Goal: Task Accomplishment & Management: Use online tool/utility

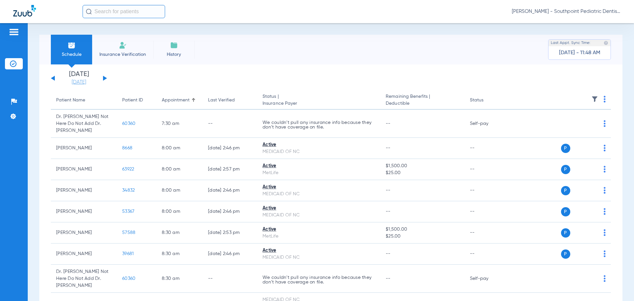
click at [87, 81] on link "[DATE]" at bounding box center [79, 82] width 40 height 7
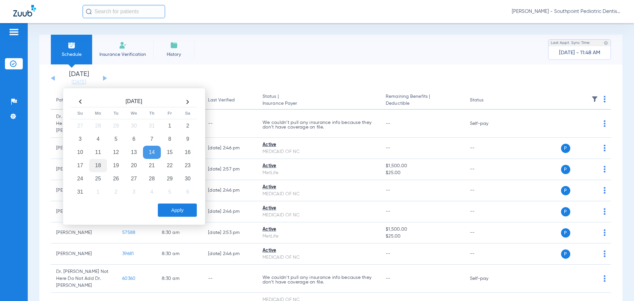
click at [100, 167] on td "18" at bounding box center [98, 165] width 18 height 13
click at [179, 206] on button "Apply" at bounding box center [177, 209] width 39 height 13
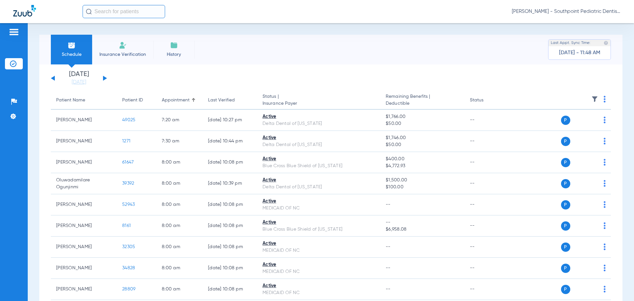
click at [591, 100] on img at bounding box center [594, 99] width 7 height 7
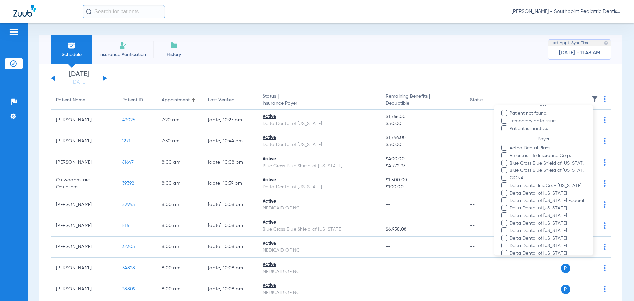
scroll to position [131, 0]
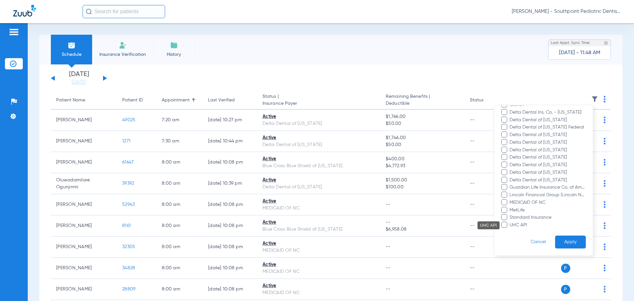
click at [511, 226] on span "UHC API" at bounding box center [547, 225] width 77 height 7
click at [510, 229] on input "UHC API" at bounding box center [510, 229] width 0 height 0
click at [512, 219] on span "Standard Insurance" at bounding box center [547, 217] width 77 height 7
click at [510, 222] on input "Standard Insurance" at bounding box center [510, 222] width 0 height 0
click at [513, 209] on span "MetLife" at bounding box center [547, 210] width 77 height 7
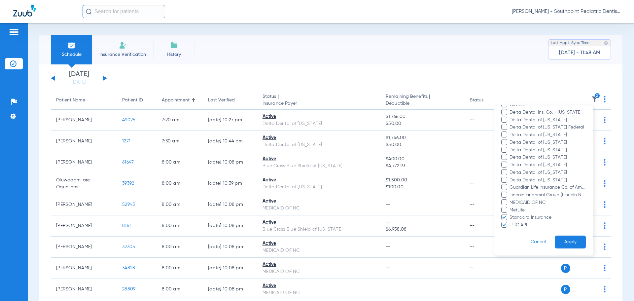
click at [510, 215] on input "MetLife" at bounding box center [510, 215] width 0 height 0
click at [514, 201] on span "MEDICAID OF NC" at bounding box center [547, 202] width 77 height 7
click at [510, 207] on input "MEDICAID OF NC" at bounding box center [510, 207] width 0 height 0
click at [510, 192] on span "Lincoln Financial Group (Lincoln National Life)" at bounding box center [547, 194] width 77 height 7
click at [510, 199] on input "Lincoln Financial Group (Lincoln National Life)" at bounding box center [510, 199] width 0 height 0
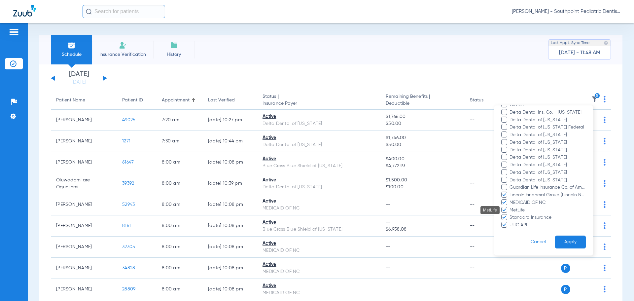
click at [511, 187] on span "Guardian Life Insurance Co. of America" at bounding box center [547, 187] width 77 height 7
click at [510, 192] on input "Guardian Life Insurance Co. of America" at bounding box center [510, 192] width 0 height 0
click at [511, 180] on span "Delta Dental of [US_STATE]" at bounding box center [547, 180] width 77 height 7
click at [510, 185] on input "Delta Dental of [US_STATE]" at bounding box center [510, 185] width 0 height 0
click at [507, 171] on span at bounding box center [504, 172] width 6 height 6
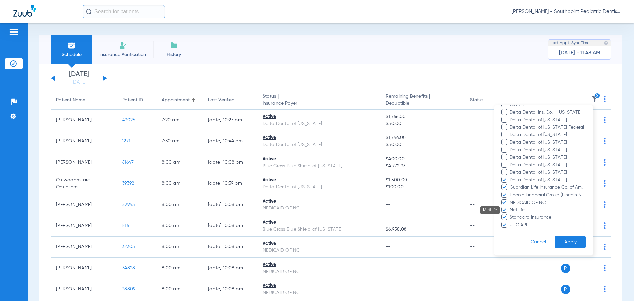
click at [510, 177] on input "Delta Dental of [US_STATE]" at bounding box center [510, 177] width 0 height 0
click at [502, 158] on span at bounding box center [504, 157] width 6 height 6
click at [510, 162] on input "Delta Dental of [US_STATE]" at bounding box center [510, 162] width 0 height 0
click at [505, 164] on span at bounding box center [504, 164] width 6 height 6
click at [510, 169] on input "Delta Dental of [US_STATE]" at bounding box center [510, 169] width 0 height 0
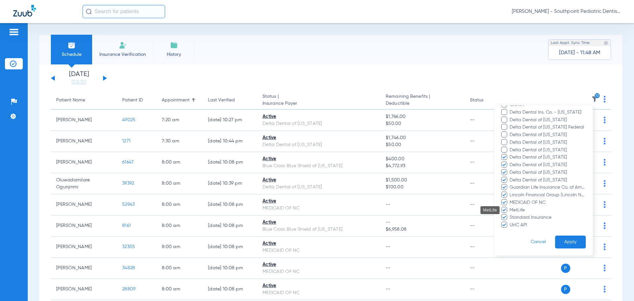
click at [506, 149] on span at bounding box center [504, 150] width 6 height 6
click at [510, 154] on input "Delta Dental of [US_STATE]" at bounding box center [510, 154] width 0 height 0
click at [506, 142] on span at bounding box center [504, 142] width 6 height 6
click at [510, 147] on input "Delta Dental of [US_STATE]" at bounding box center [510, 147] width 0 height 0
click at [505, 135] on span at bounding box center [504, 134] width 6 height 6
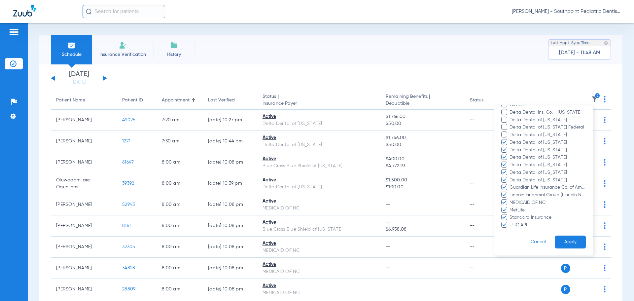
click at [510, 139] on input "Delta Dental of [US_STATE]" at bounding box center [510, 139] width 0 height 0
click at [504, 200] on mat-tooltip-component "MEDICAID OF NC" at bounding box center [486, 202] width 40 height 8
click at [533, 200] on span "MEDICAID OF NC" at bounding box center [547, 202] width 77 height 7
click at [510, 207] on input "MEDICAID OF NC" at bounding box center [510, 207] width 0 height 0
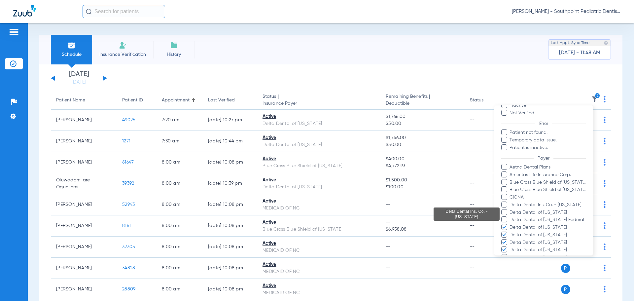
scroll to position [32, 0]
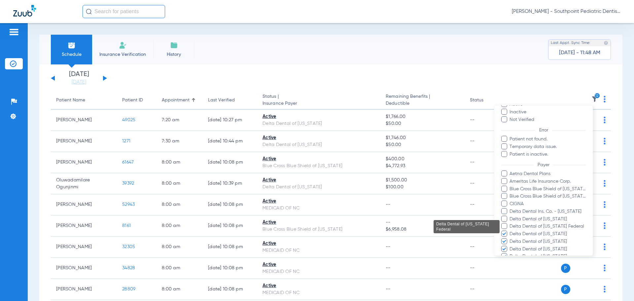
click at [522, 224] on span "Delta Dental of [US_STATE] Federal" at bounding box center [547, 226] width 77 height 7
click at [510, 231] on input "Delta Dental of [US_STATE] Federal" at bounding box center [510, 231] width 0 height 0
click at [523, 218] on span "Delta Dental of [US_STATE]" at bounding box center [547, 219] width 77 height 7
click at [510, 223] on input "Delta Dental of [US_STATE]" at bounding box center [510, 223] width 0 height 0
click at [524, 211] on span "Delta Dental Ins. Co. - [US_STATE]" at bounding box center [547, 211] width 77 height 7
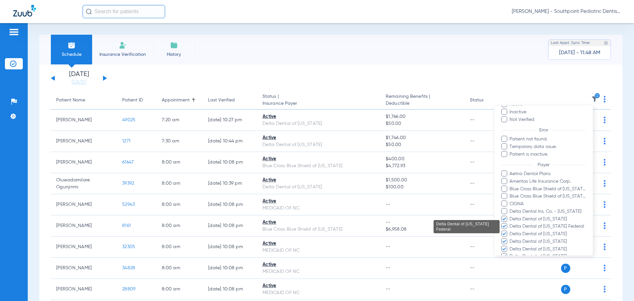
click at [510, 216] on input "Delta Dental Ins. Co. - [US_STATE]" at bounding box center [510, 216] width 0 height 0
click at [518, 202] on span "CIGNA" at bounding box center [547, 203] width 77 height 7
click at [510, 208] on input "CIGNA" at bounding box center [510, 208] width 0 height 0
click at [517, 196] on span "Blue Cross Blue Shield of [US_STATE]" at bounding box center [547, 196] width 77 height 7
click at [510, 201] on input "Blue Cross Blue Shield of [US_STATE]" at bounding box center [510, 201] width 0 height 0
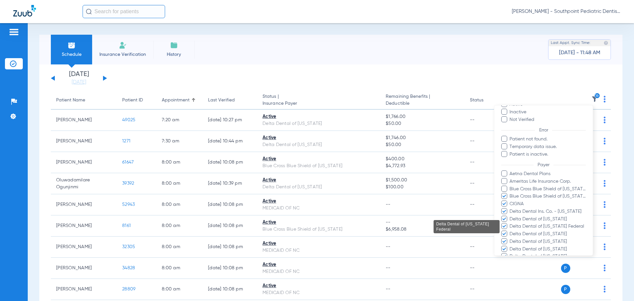
click at [518, 188] on span "Blue Cross Blue Shield of [US_STATE]" at bounding box center [547, 189] width 77 height 7
click at [510, 193] on input "Blue Cross Blue Shield of [US_STATE]" at bounding box center [510, 193] width 0 height 0
click at [517, 181] on span "Ameritas Life Insurance Corp." at bounding box center [547, 181] width 77 height 7
click at [510, 186] on input "Ameritas Life Insurance Corp." at bounding box center [510, 186] width 0 height 0
click at [519, 175] on span "Aetna Dental Plans" at bounding box center [547, 173] width 77 height 7
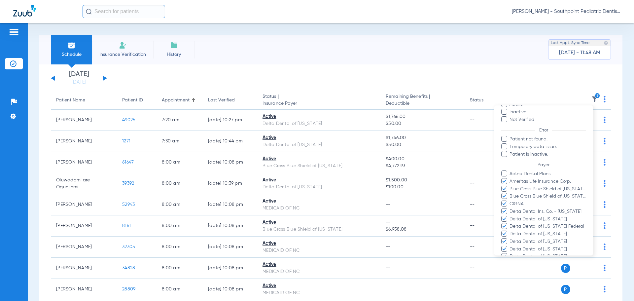
click at [510, 178] on input "Aetna Dental Plans" at bounding box center [510, 178] width 0 height 0
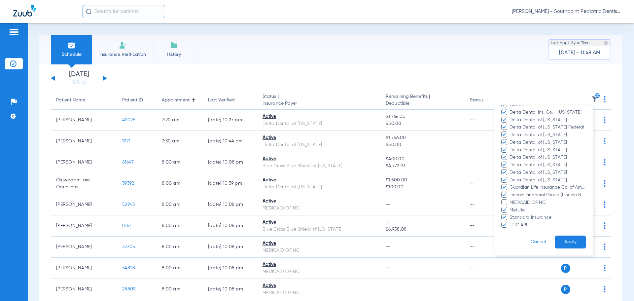
click at [569, 242] on button "Apply" at bounding box center [570, 241] width 31 height 13
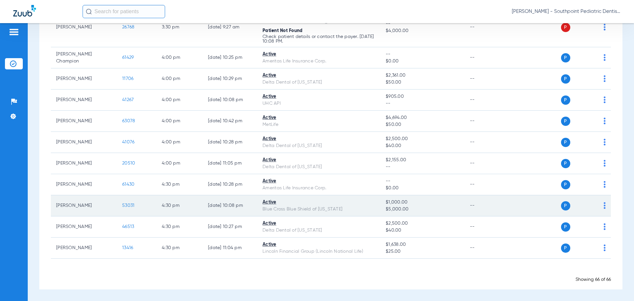
scroll to position [574, 0]
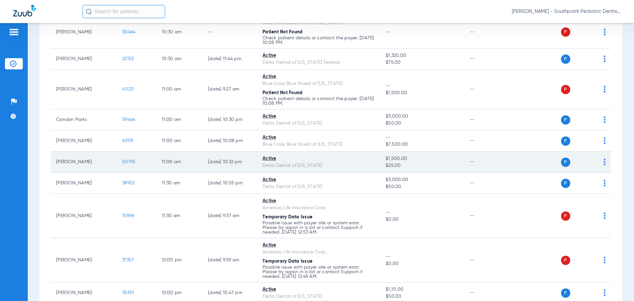
click at [123, 165] on td "50795" at bounding box center [137, 162] width 40 height 21
click at [125, 161] on span "50795" at bounding box center [128, 161] width 13 height 5
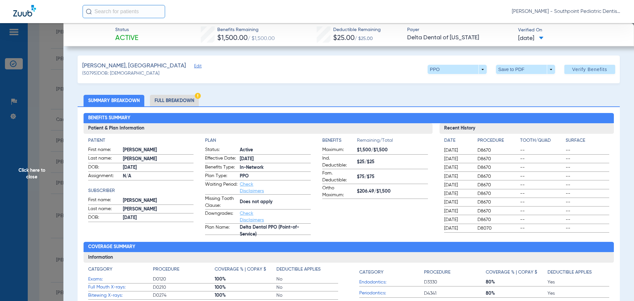
click at [189, 101] on li "Full Breakdown" at bounding box center [174, 101] width 49 height 12
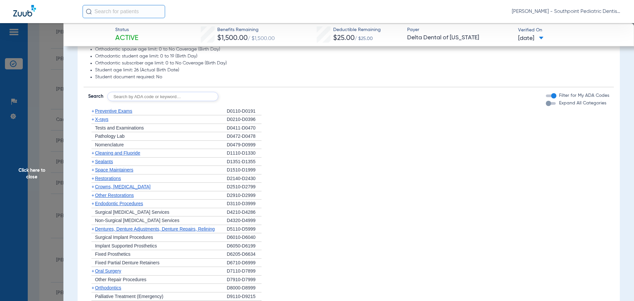
scroll to position [528, 0]
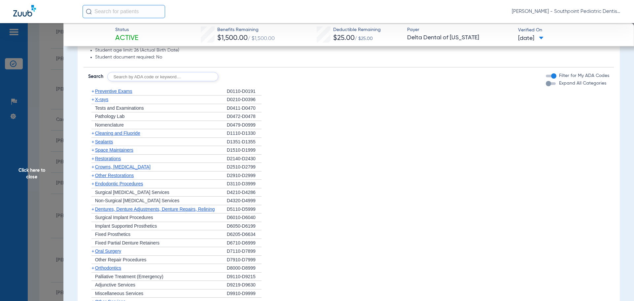
click at [145, 89] on div "+ Preventive Exams" at bounding box center [157, 91] width 139 height 9
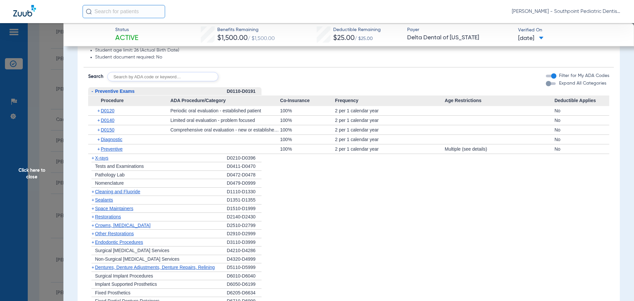
click at [185, 161] on div "+ X-rays" at bounding box center [157, 158] width 139 height 9
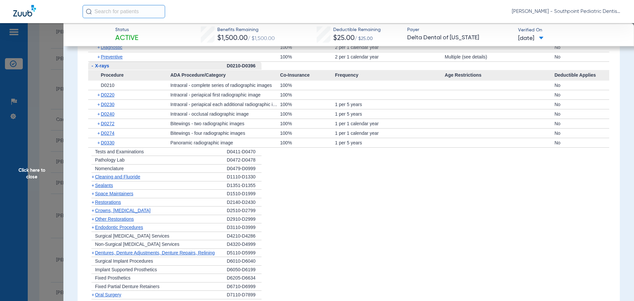
scroll to position [627, 0]
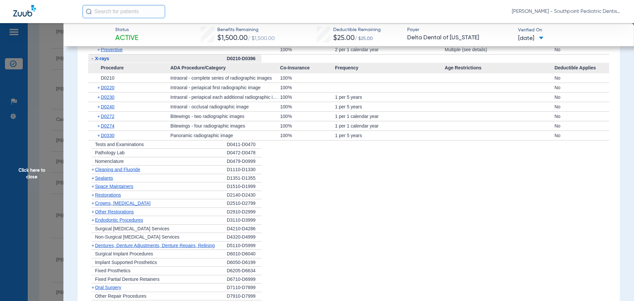
click at [144, 172] on div "+ Cleaning and Fluoride" at bounding box center [157, 169] width 139 height 9
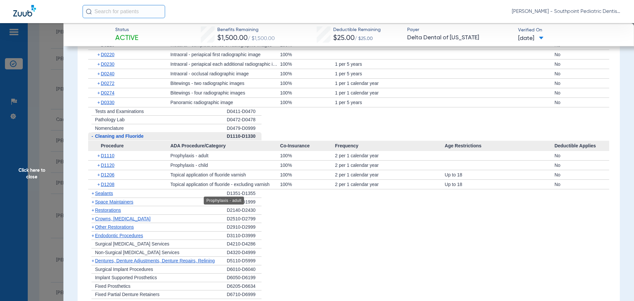
scroll to position [693, 0]
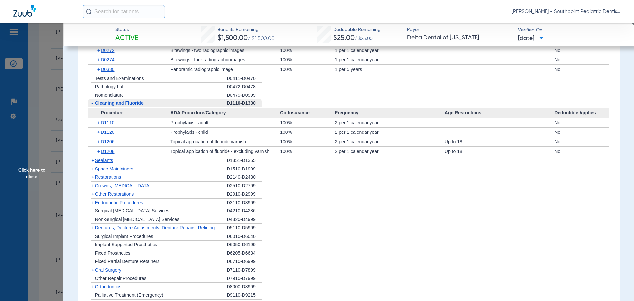
click at [156, 160] on div "+ Sealants" at bounding box center [157, 160] width 139 height 9
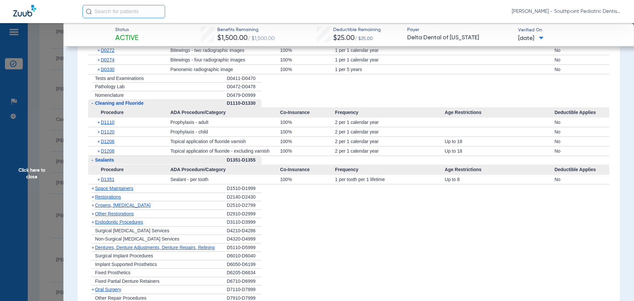
click at [198, 190] on div "+ Space Maintainers" at bounding box center [157, 188] width 139 height 9
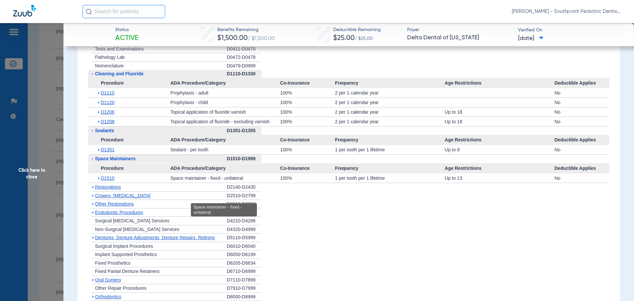
scroll to position [726, 0]
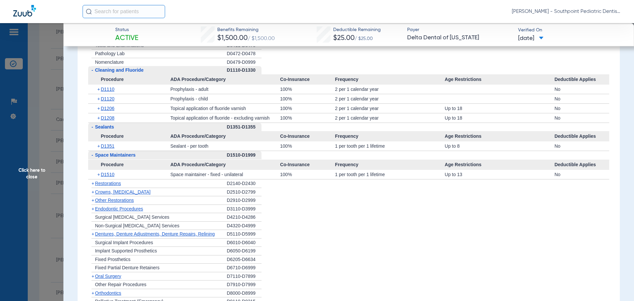
click at [193, 186] on div "+ Restorations" at bounding box center [157, 183] width 139 height 9
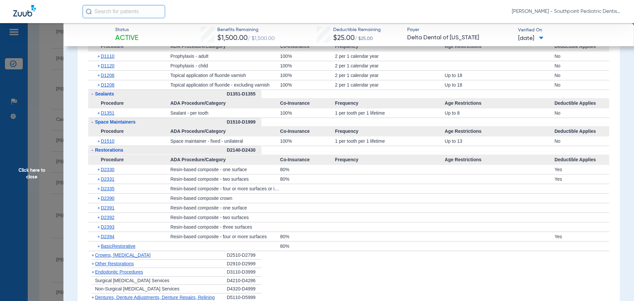
scroll to position [792, 0]
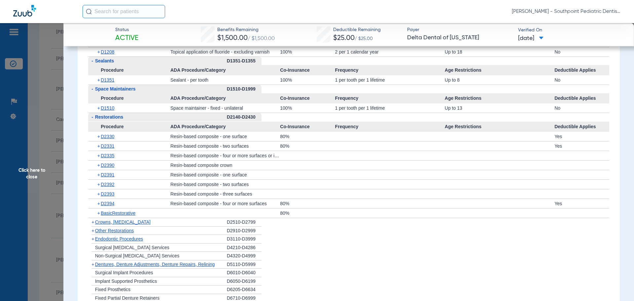
click at [205, 220] on div "+ Crowns, [MEDICAL_DATA]" at bounding box center [157, 222] width 139 height 9
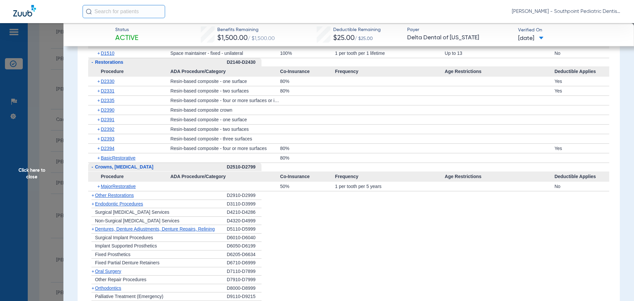
scroll to position [858, 0]
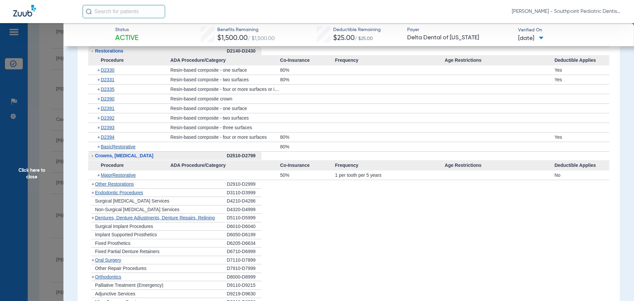
click at [198, 188] on div "+ Other Restorations" at bounding box center [157, 184] width 139 height 9
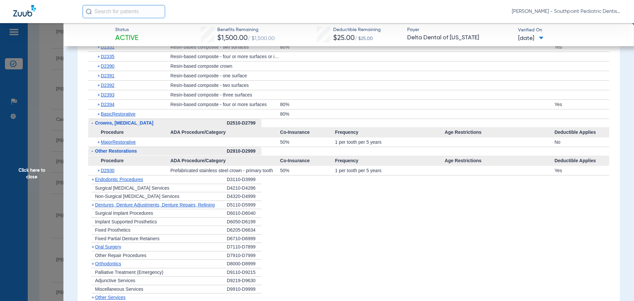
scroll to position [891, 0]
click at [201, 181] on div "+ Endodontic Procedures" at bounding box center [157, 179] width 139 height 9
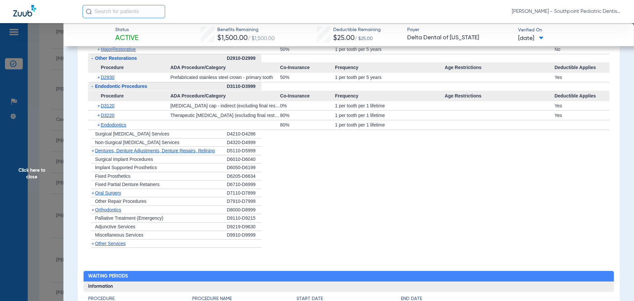
scroll to position [990, 0]
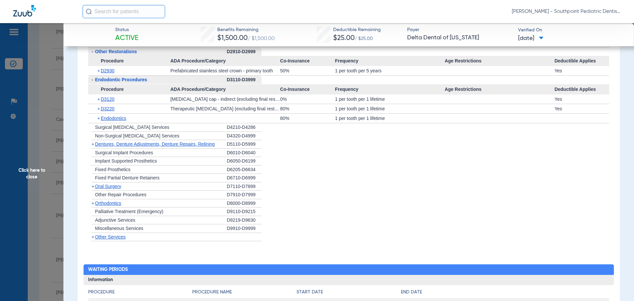
click at [162, 185] on div "+ [MEDICAL_DATA]" at bounding box center [157, 186] width 139 height 9
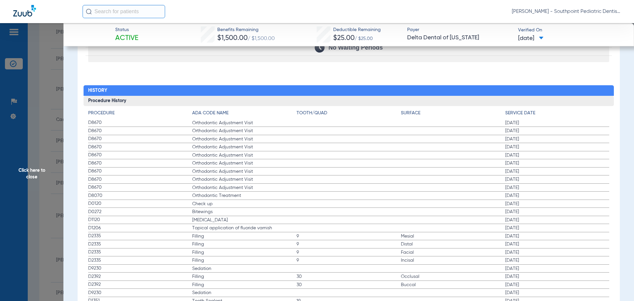
scroll to position [1185, 0]
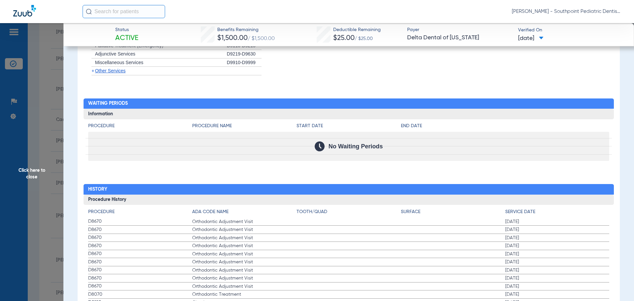
click at [47, 132] on span "Click here to close" at bounding box center [31, 173] width 63 height 301
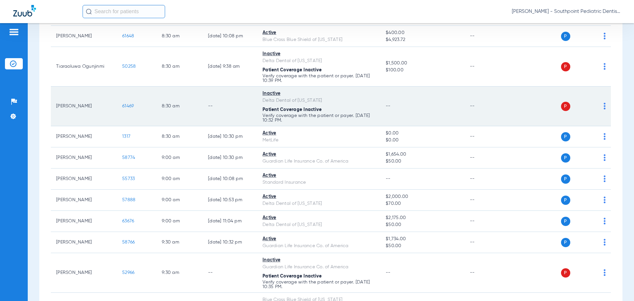
scroll to position [813, 0]
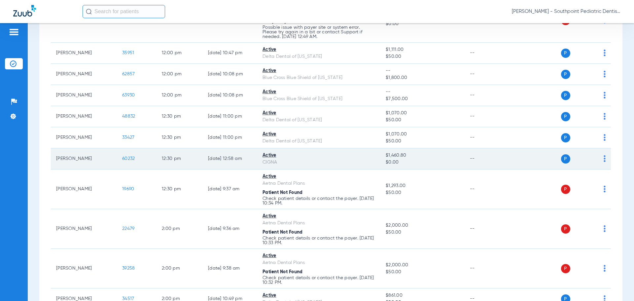
click at [126, 158] on span "60232" at bounding box center [128, 158] width 13 height 5
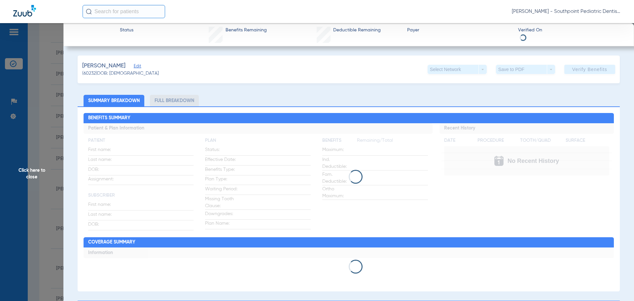
click at [45, 94] on span "Click here to close" at bounding box center [31, 173] width 63 height 301
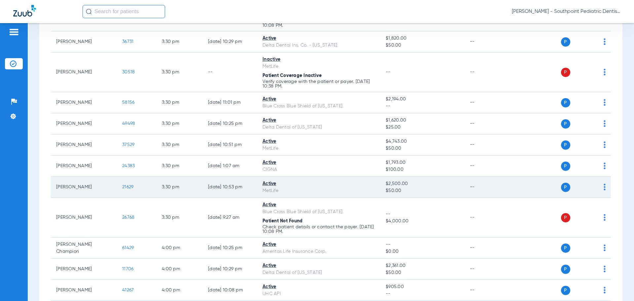
scroll to position [1347, 0]
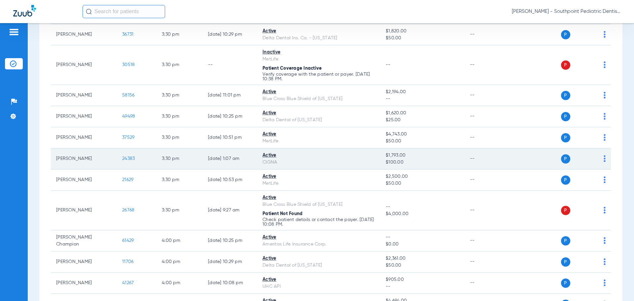
click at [129, 159] on span "24383" at bounding box center [128, 158] width 13 height 5
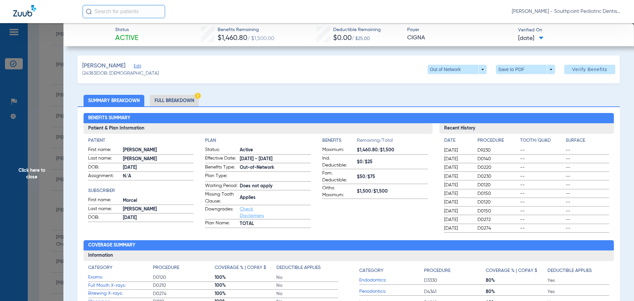
click at [184, 96] on li "Full Breakdown" at bounding box center [174, 101] width 49 height 12
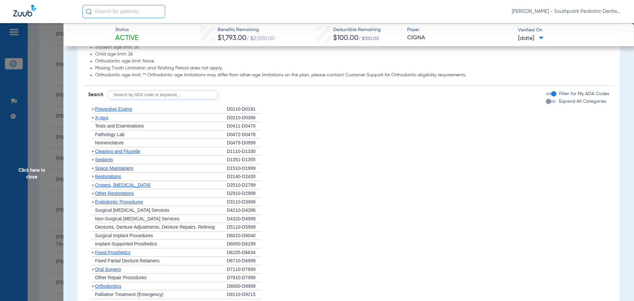
scroll to position [594, 0]
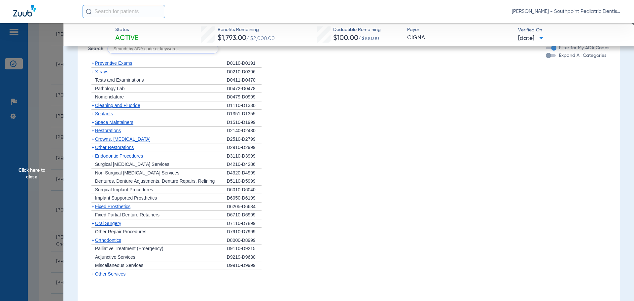
click at [54, 157] on span "Click here to close" at bounding box center [31, 173] width 63 height 301
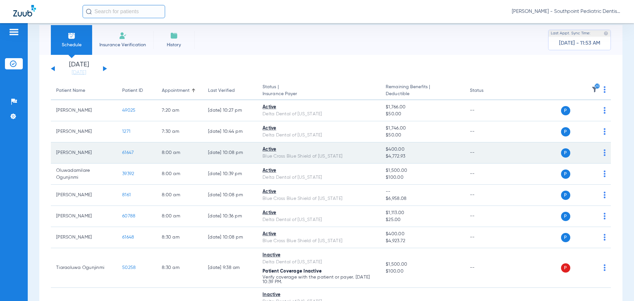
scroll to position [0, 0]
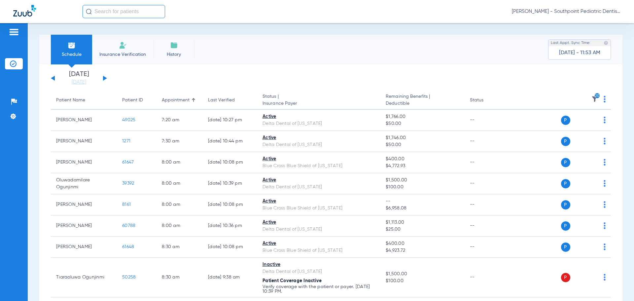
click at [139, 58] on li "Insurance Verification" at bounding box center [122, 50] width 61 height 30
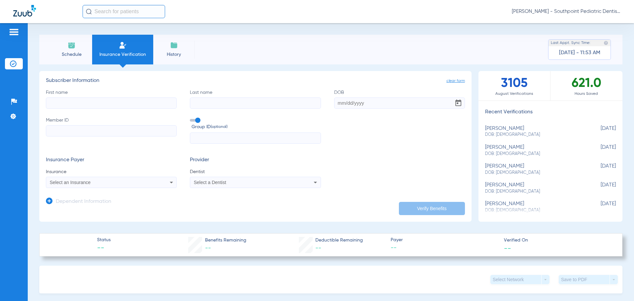
click at [129, 108] on input "First name" at bounding box center [111, 102] width 131 height 11
type input "[PERSON_NAME]"
type input "[DATE]"
click at [61, 124] on label "Member ID" at bounding box center [111, 130] width 131 height 27
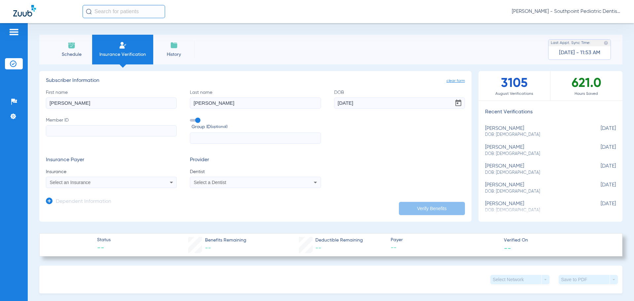
click at [61, 125] on input "Member ID" at bounding box center [111, 130] width 131 height 11
type input "U640680240"
click at [213, 135] on input "text" at bounding box center [255, 137] width 131 height 11
type input "334276"
click at [154, 183] on div "Select an Insurance" at bounding box center [111, 182] width 130 height 8
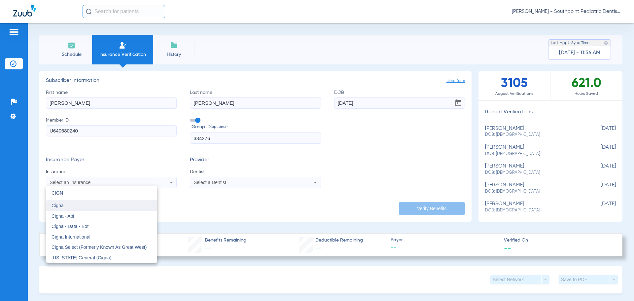
type input "CIGN"
click at [83, 206] on mat-option "Cigna" at bounding box center [101, 205] width 111 height 11
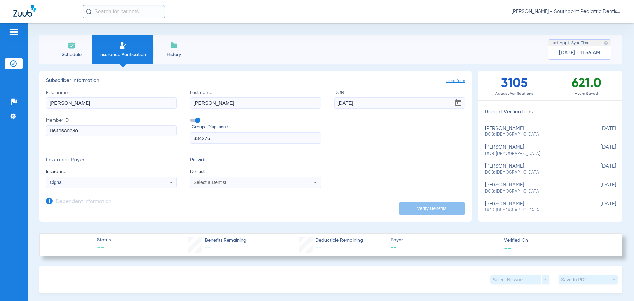
click at [205, 185] on div "Select a Dentist" at bounding box center [255, 182] width 130 height 8
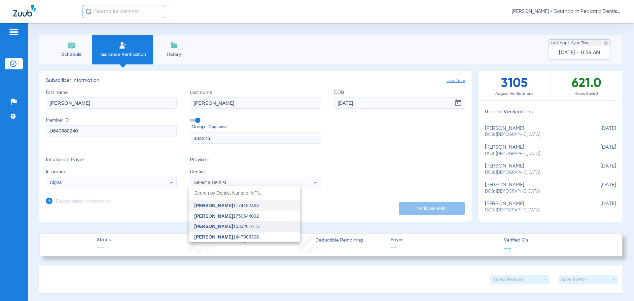
click at [232, 225] on span "[PERSON_NAME] 1033261615" at bounding box center [226, 226] width 64 height 5
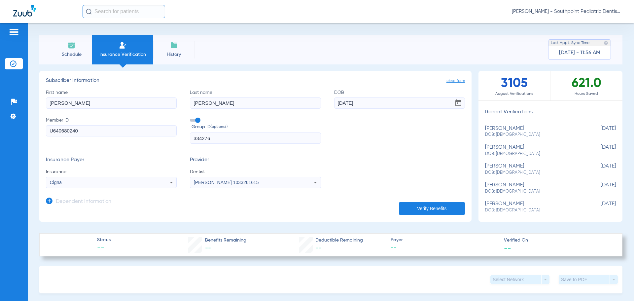
click at [411, 206] on button "Verify Benefits" at bounding box center [432, 208] width 66 height 13
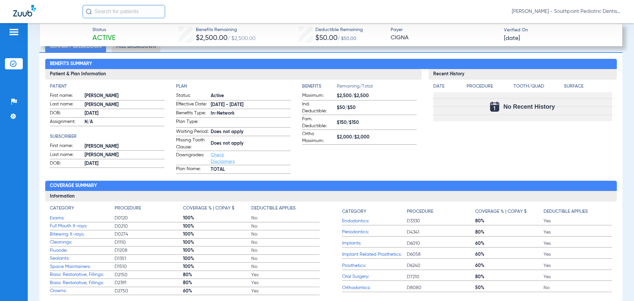
scroll to position [231, 0]
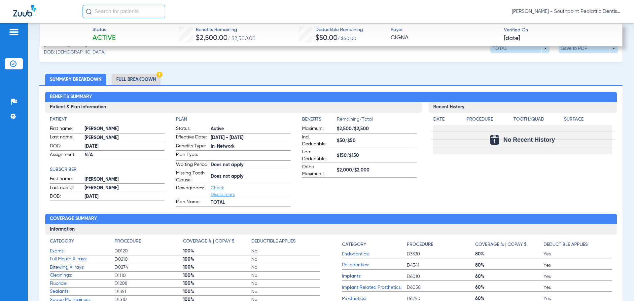
click at [135, 81] on li "Full Breakdown" at bounding box center [136, 80] width 49 height 12
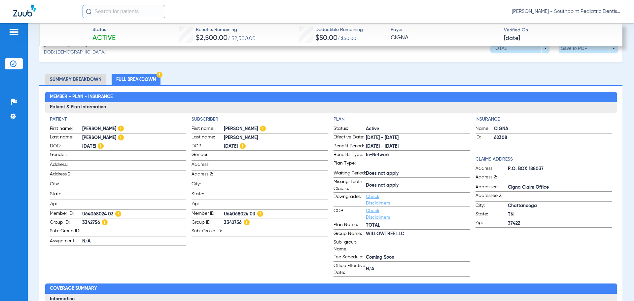
scroll to position [264, 0]
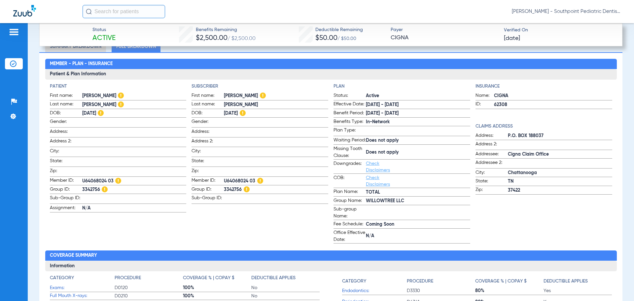
click at [373, 168] on link "Check Disclaimers" at bounding box center [378, 166] width 24 height 11
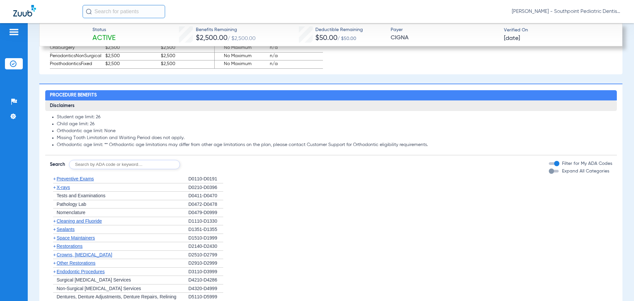
scroll to position [695, 0]
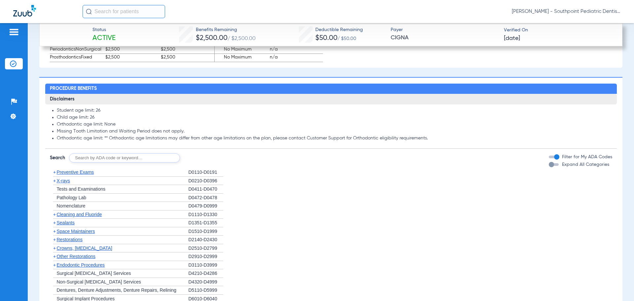
click at [114, 177] on div "+ Preventive Exams" at bounding box center [119, 172] width 139 height 9
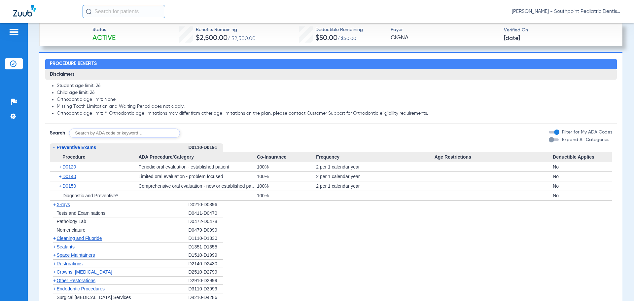
scroll to position [761, 0]
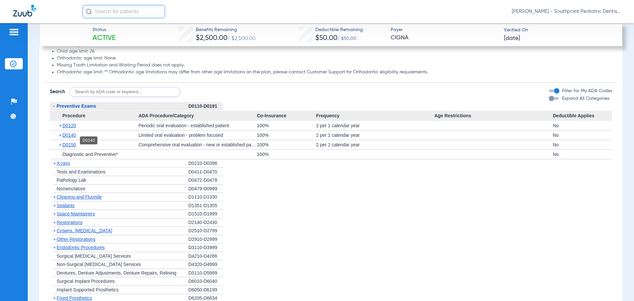
click at [72, 138] on span "D0140" at bounding box center [69, 134] width 14 height 5
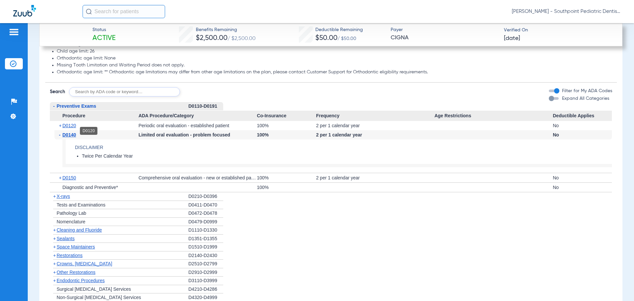
click at [73, 128] on span "D0120" at bounding box center [69, 125] width 14 height 5
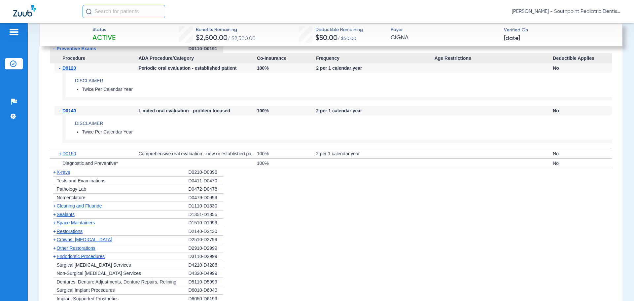
scroll to position [827, 0]
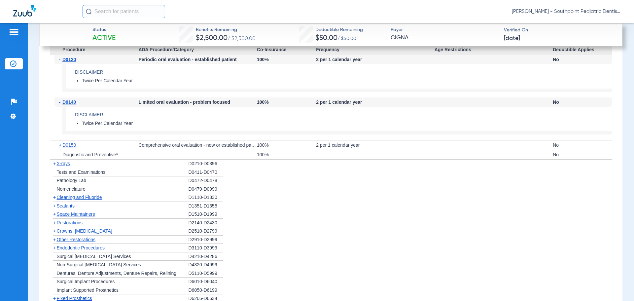
click at [131, 168] on div "+ X-rays" at bounding box center [119, 163] width 139 height 9
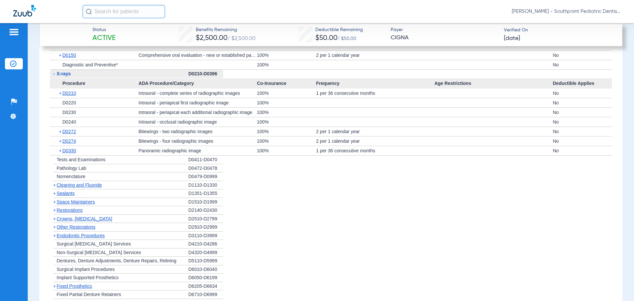
scroll to position [926, 0]
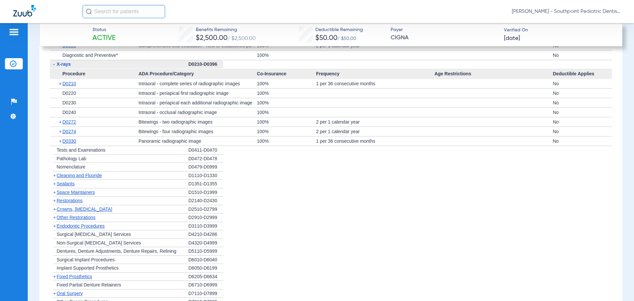
click at [164, 177] on div "+ Cleaning and Fluoride" at bounding box center [119, 175] width 139 height 9
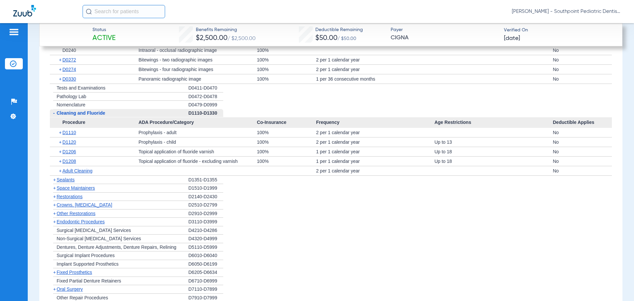
scroll to position [992, 0]
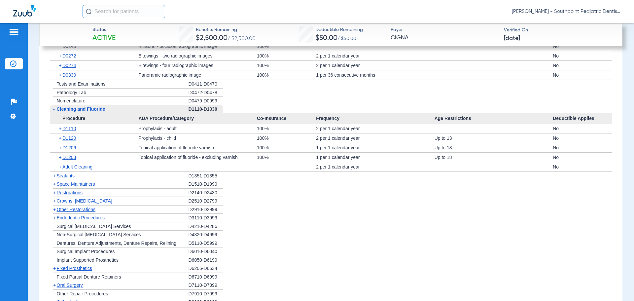
click at [72, 178] on span "Sealants" at bounding box center [66, 175] width 18 height 5
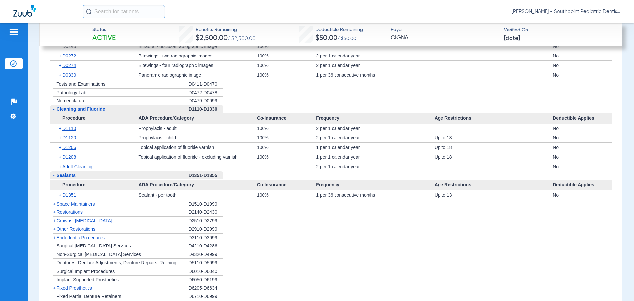
scroll to position [1025, 0]
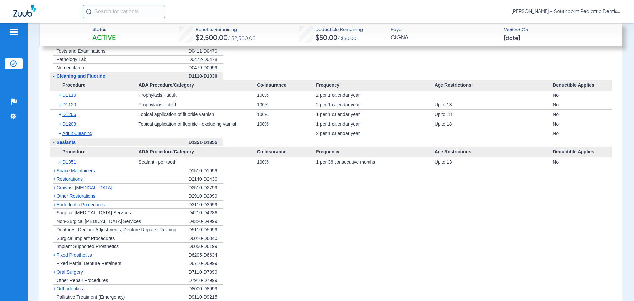
click at [97, 174] on div "+ Space Maintainers" at bounding box center [119, 171] width 139 height 9
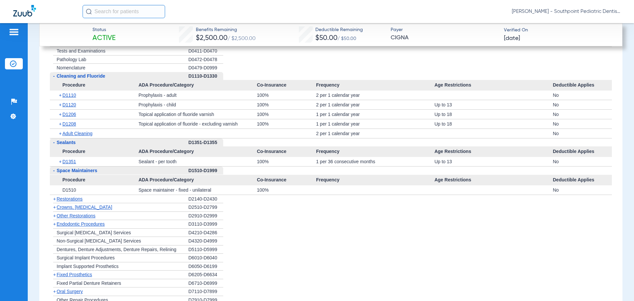
click at [91, 203] on div "+ Restorations" at bounding box center [119, 199] width 139 height 9
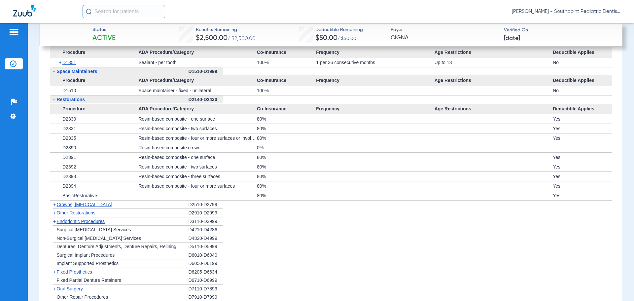
scroll to position [1157, 0]
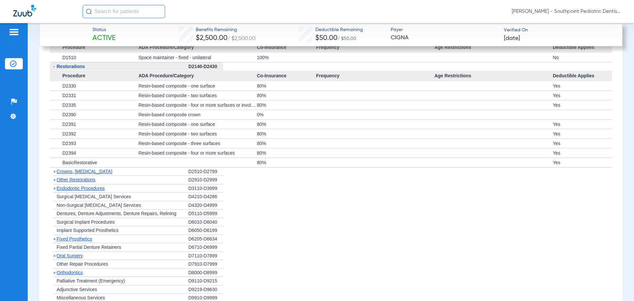
click at [120, 184] on div "+ Other Restorations" at bounding box center [119, 180] width 139 height 9
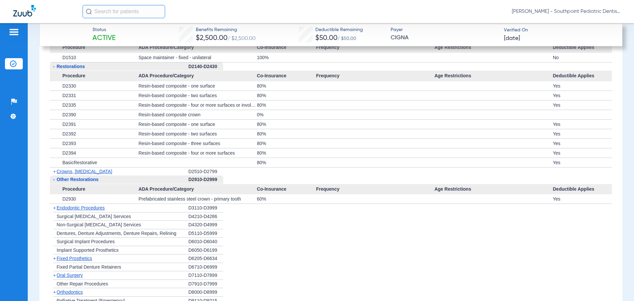
click at [169, 212] on div "+ Endodontic Procedures" at bounding box center [119, 208] width 139 height 9
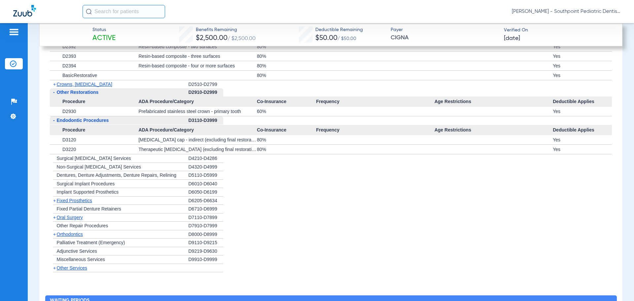
scroll to position [1256, 0]
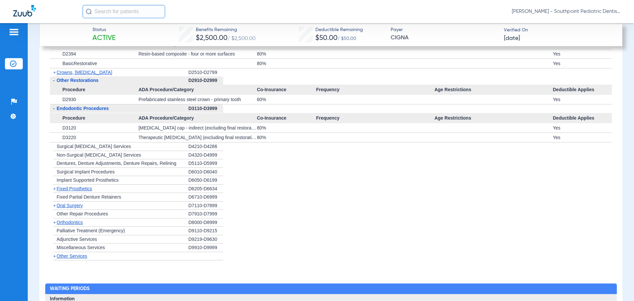
click at [136, 208] on div "+ [MEDICAL_DATA]" at bounding box center [119, 205] width 139 height 9
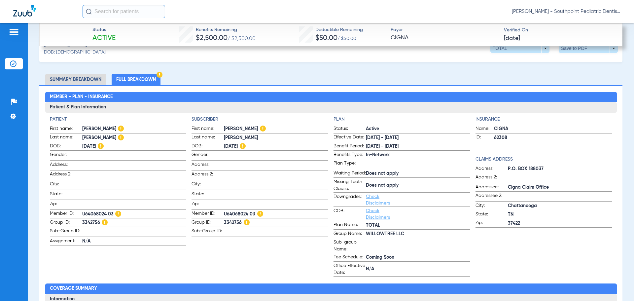
scroll to position [429, 0]
